Goal: Task Accomplishment & Management: Use online tool/utility

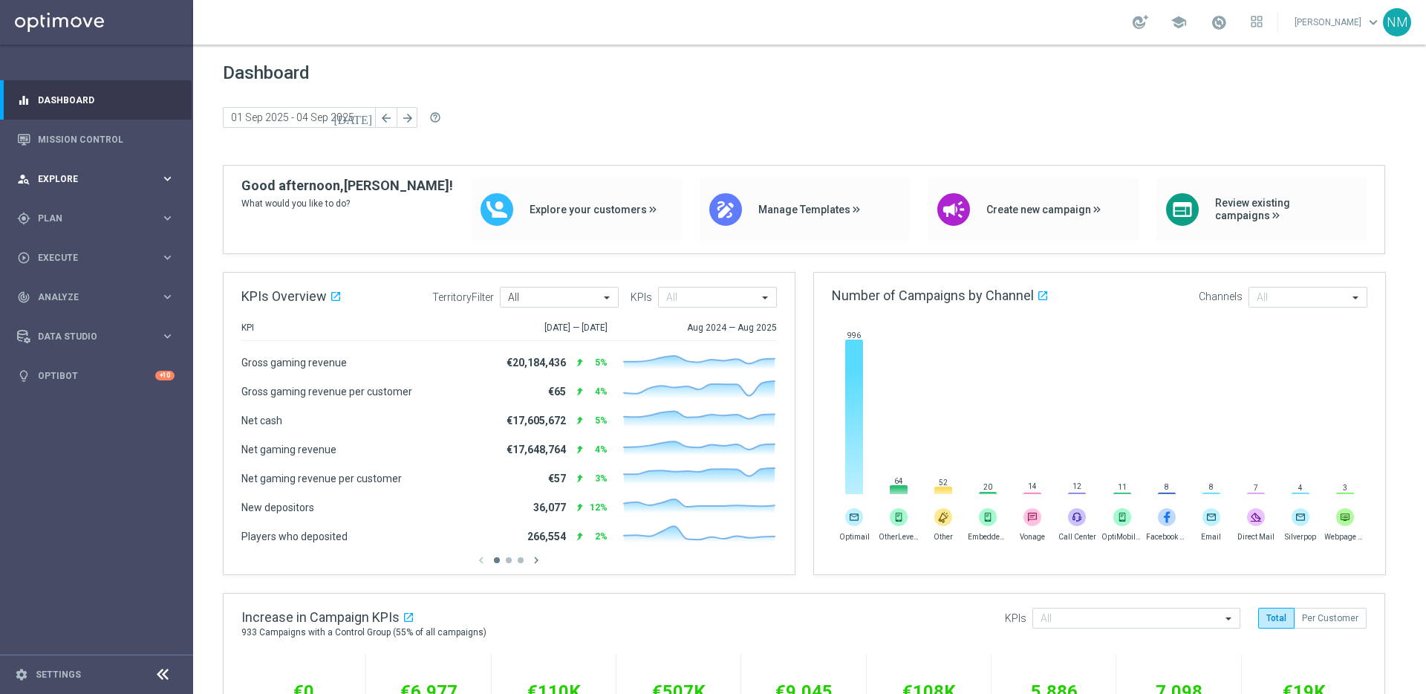
click at [68, 176] on span "Explore" at bounding box center [99, 179] width 123 height 9
click at [87, 183] on div "person_search Explore" at bounding box center [88, 178] width 143 height 13
click at [76, 217] on span "Plan" at bounding box center [99, 218] width 123 height 9
click at [68, 292] on span "Templates" at bounding box center [92, 293] width 106 height 9
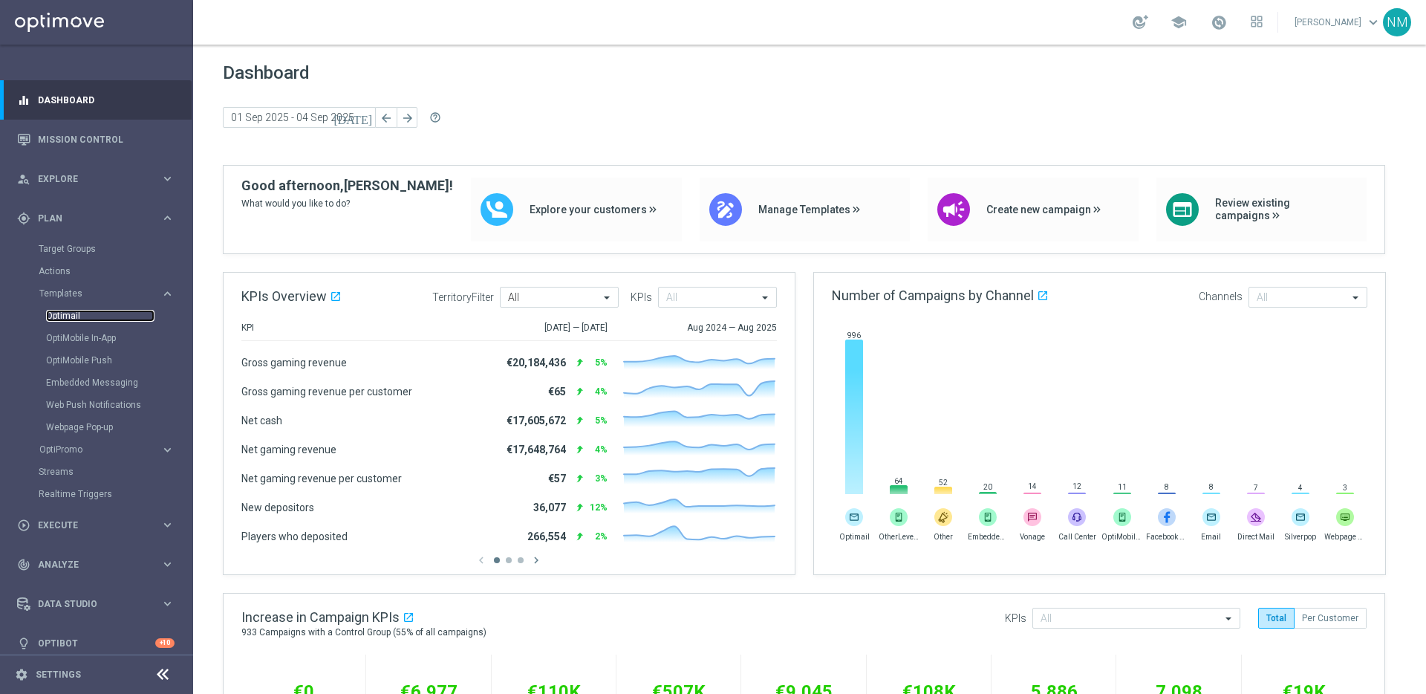
click at [68, 317] on link "Optimail" at bounding box center [100, 316] width 108 height 12
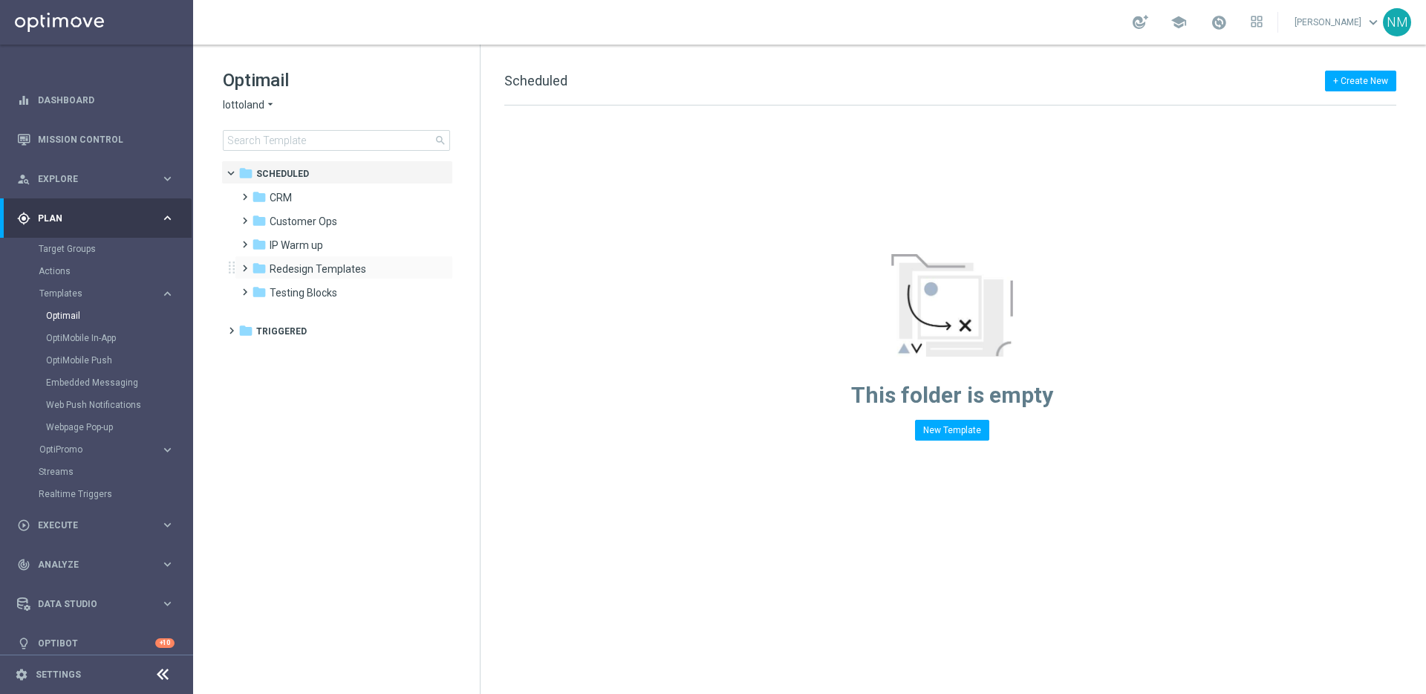
drag, startPoint x: 248, startPoint y: 269, endPoint x: 247, endPoint y: 277, distance: 8.3
click at [245, 264] on span at bounding box center [241, 261] width 7 height 6
click at [294, 314] on span "Redesign templates UI" at bounding box center [336, 316] width 105 height 13
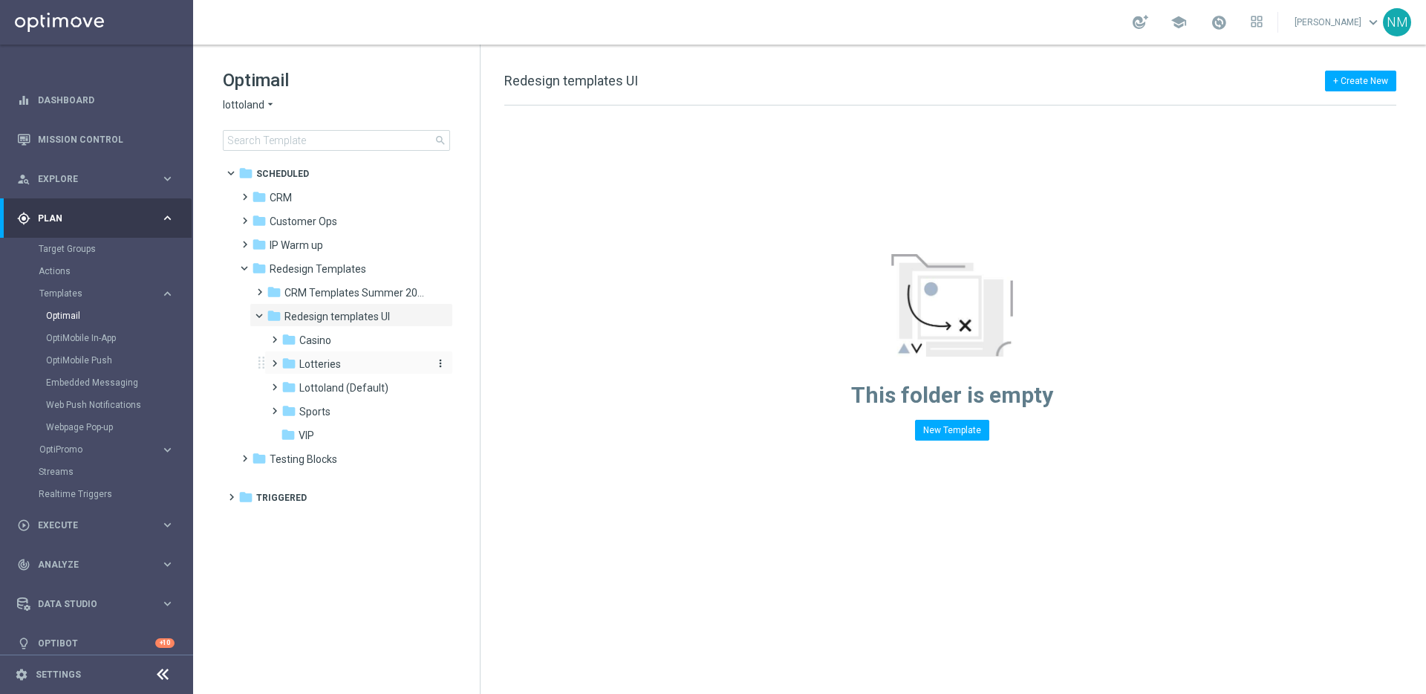
click at [313, 368] on span "Lotteries" at bounding box center [320, 363] width 42 height 13
click at [310, 293] on span "CRM Templates Summer 2025" at bounding box center [354, 292] width 140 height 13
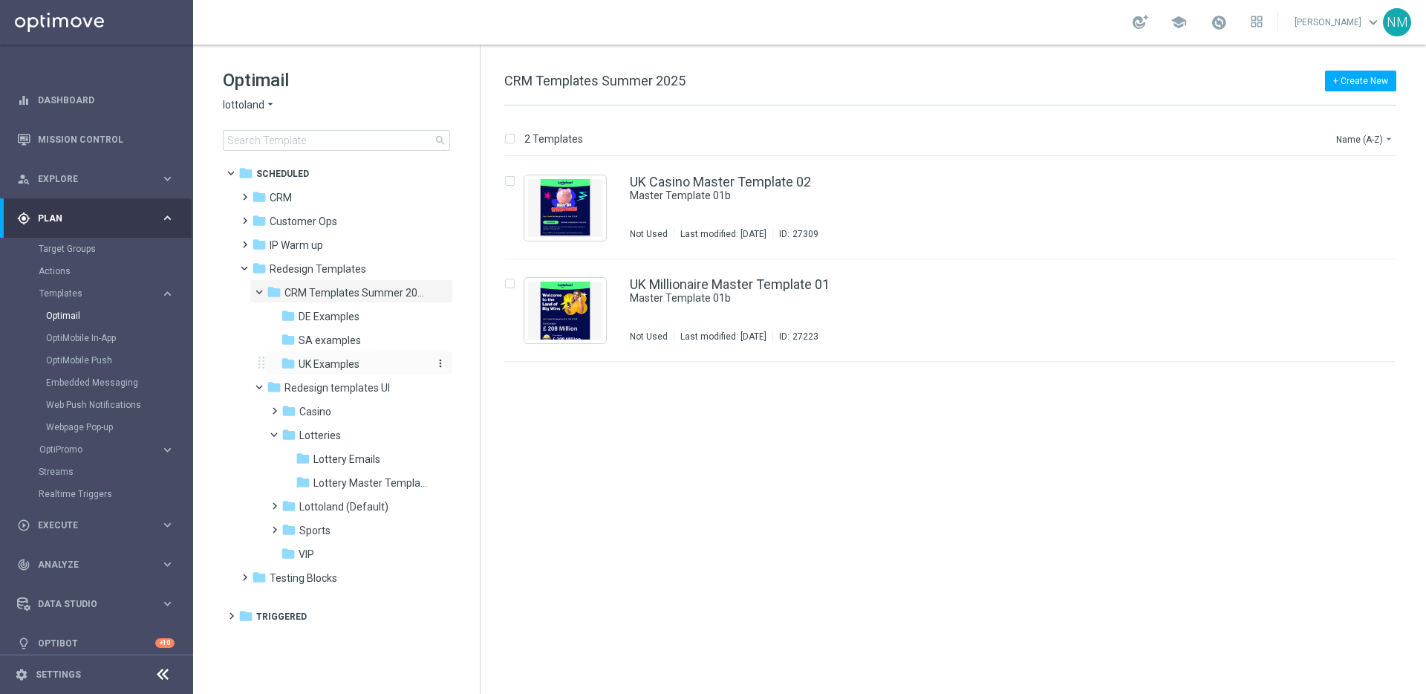
click at [325, 360] on span "UK Examples" at bounding box center [329, 363] width 61 height 13
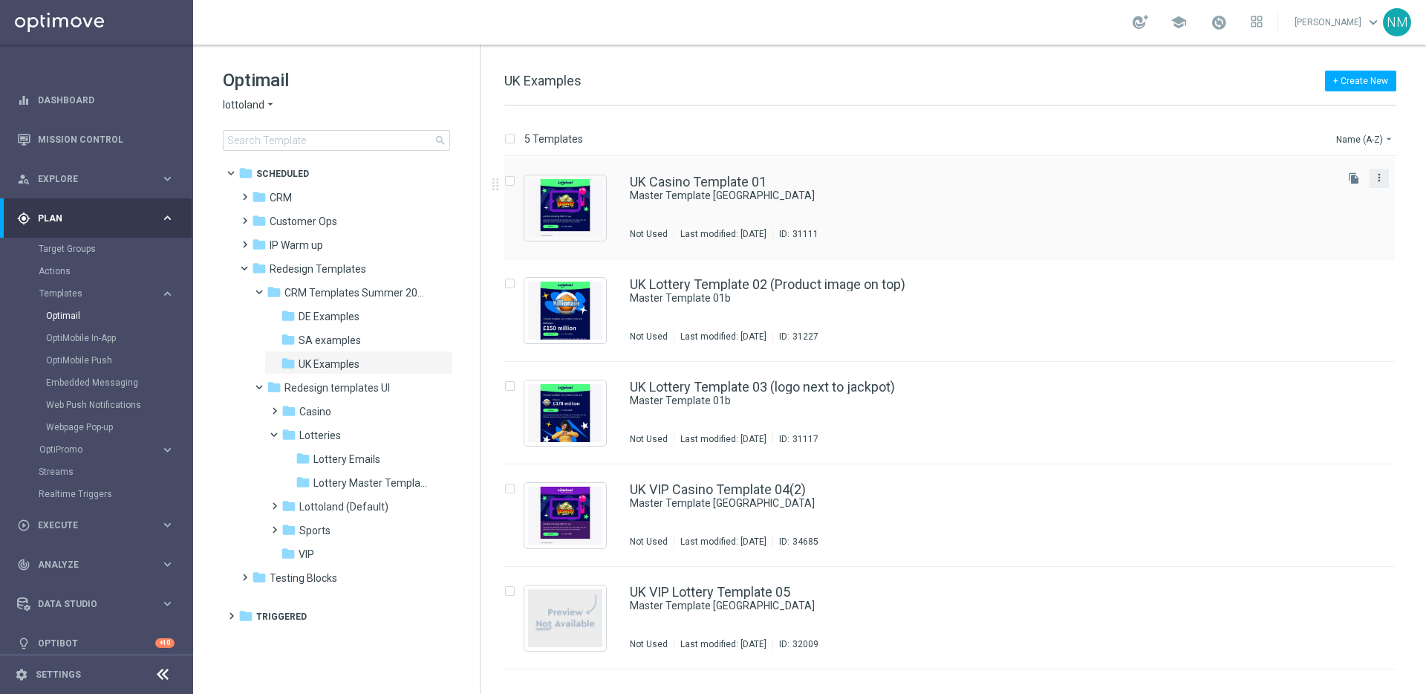
click at [1376, 177] on icon "more_vert" at bounding box center [1379, 178] width 12 height 12
click at [1319, 215] on div "Copy To" at bounding box center [1320, 214] width 90 height 10
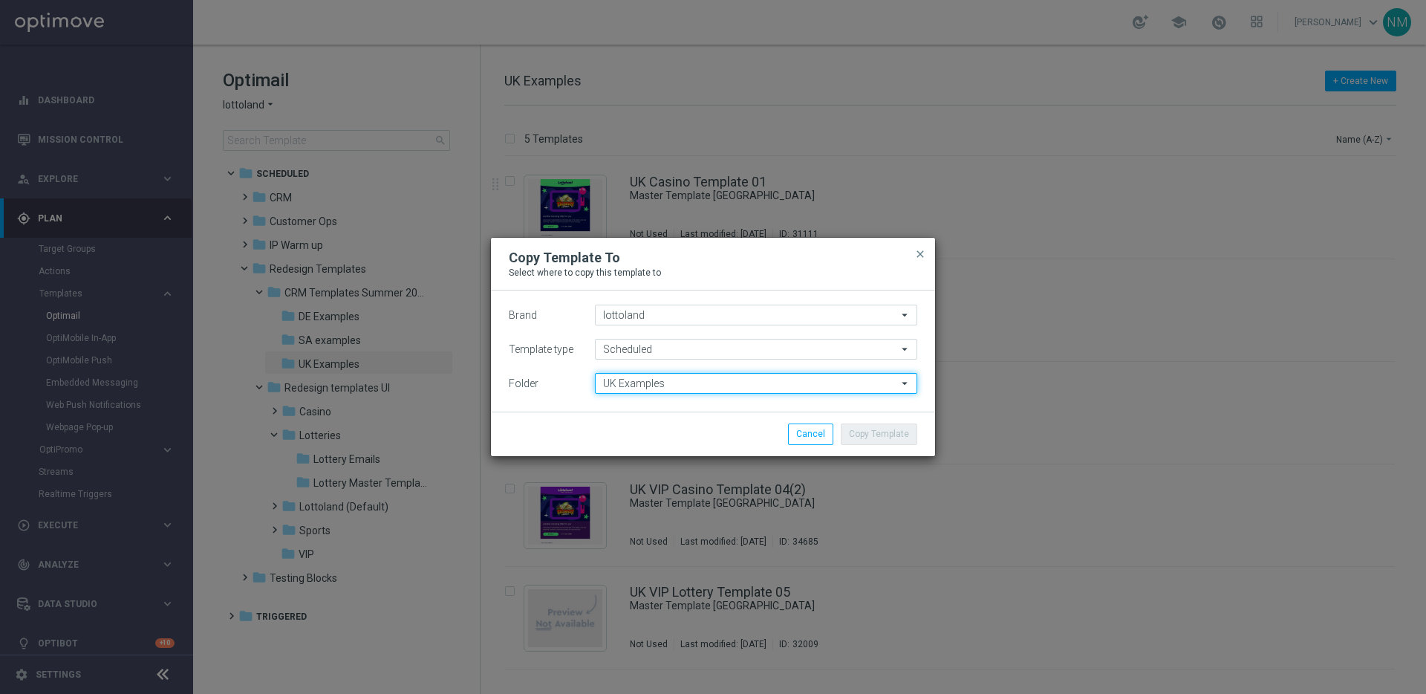
click at [648, 383] on input "UK Examples" at bounding box center [756, 383] width 322 height 21
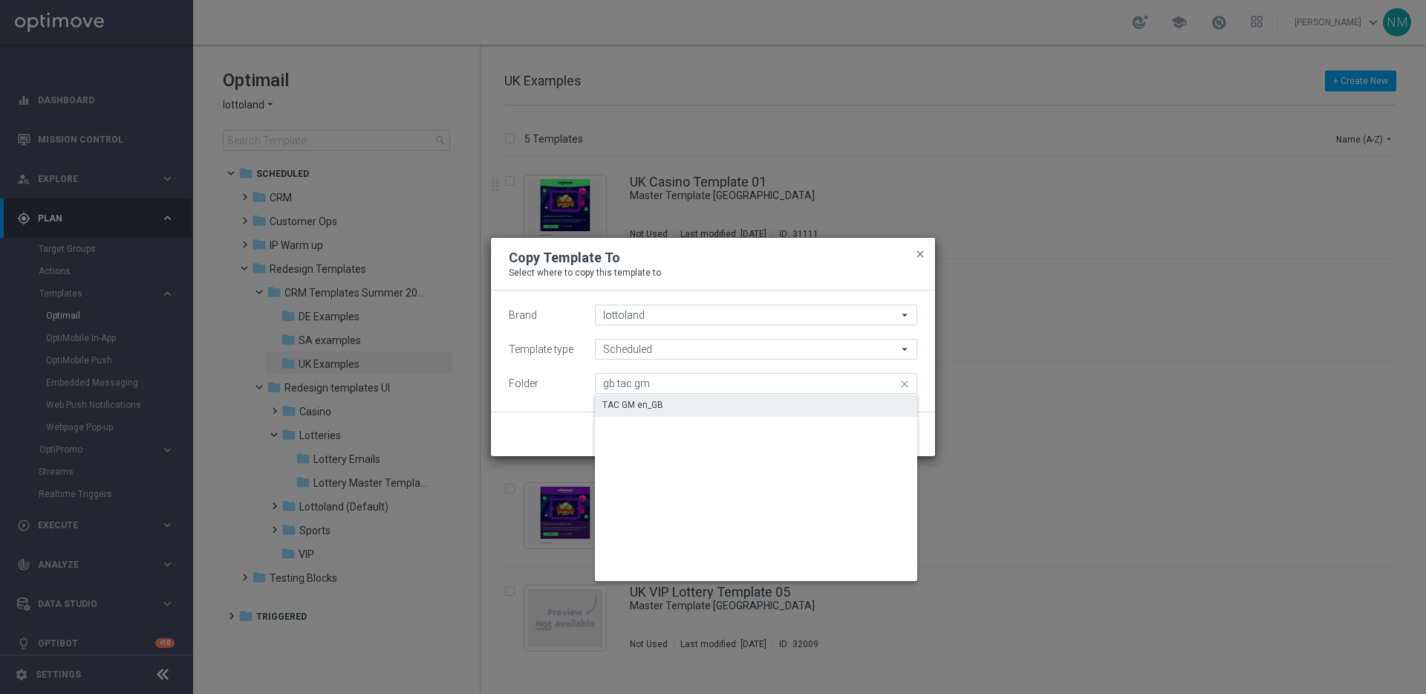
click at [667, 403] on div "TAC GM en_GB" at bounding box center [756, 404] width 322 height 21
type input "TAC GM en_GB"
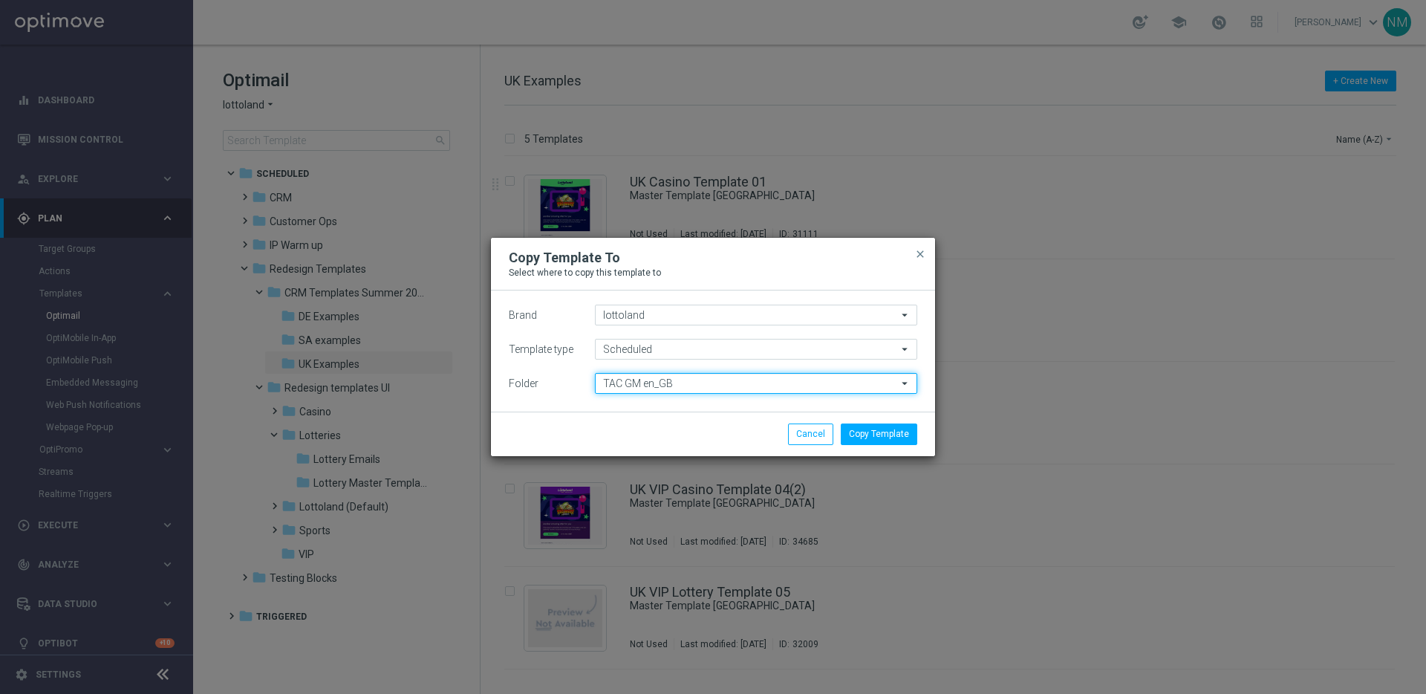
click at [781, 375] on input "TAC GM en_GB" at bounding box center [756, 383] width 322 height 21
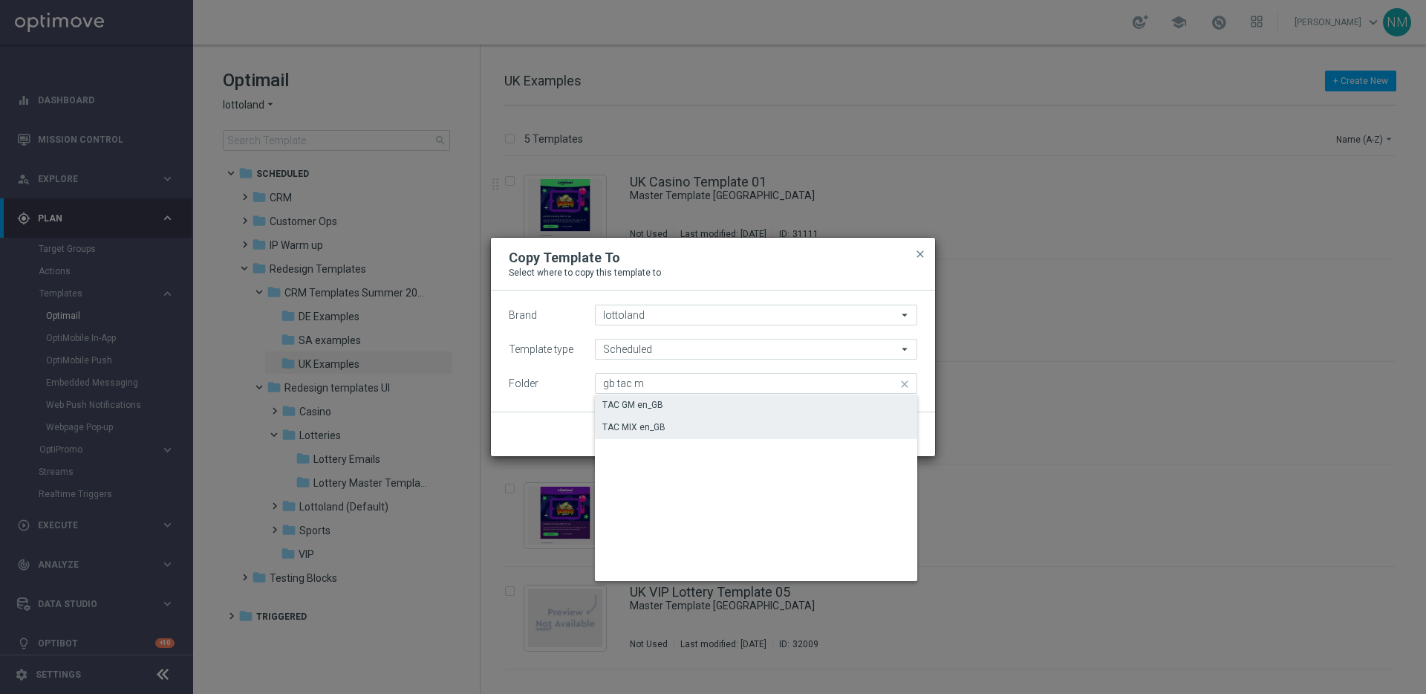
click at [725, 435] on div "TAC MIX en_GB" at bounding box center [756, 427] width 322 height 21
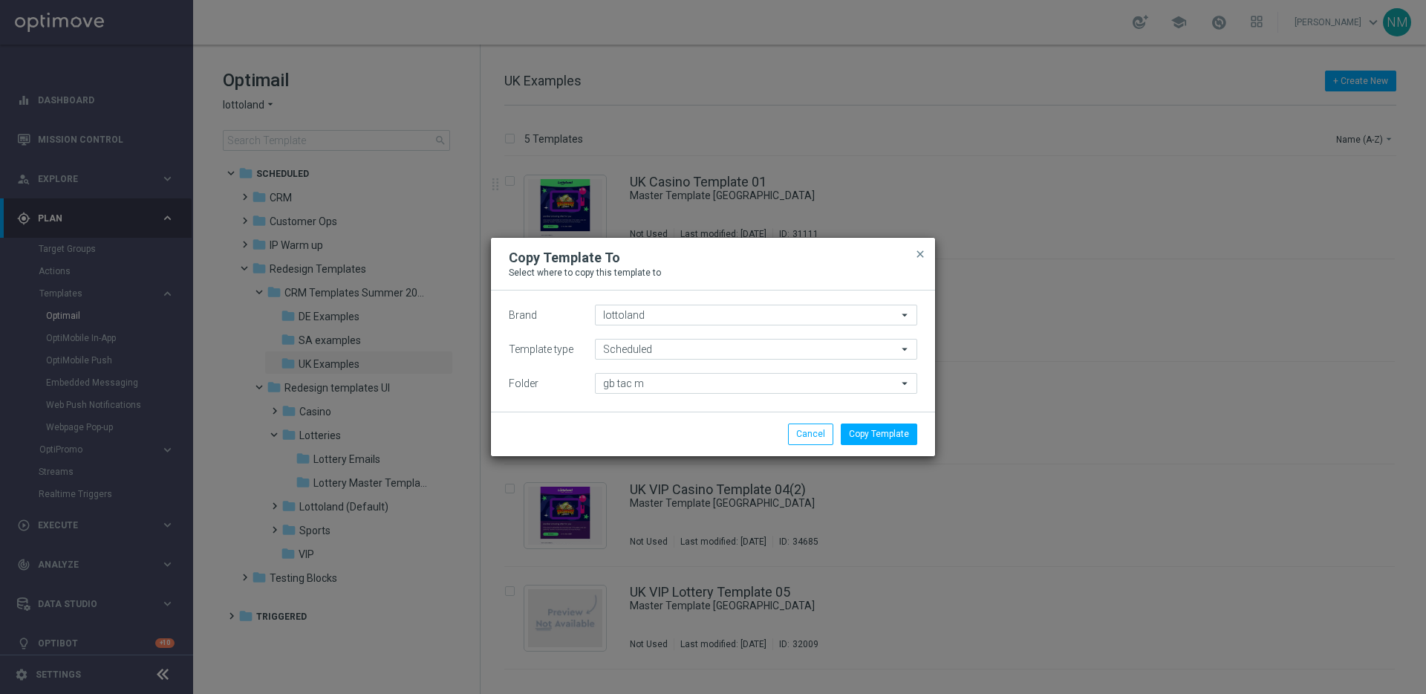
type input "TAC MIX en_GB"
click at [922, 253] on span "close" at bounding box center [920, 254] width 12 height 12
